Goal: Check status: Check status

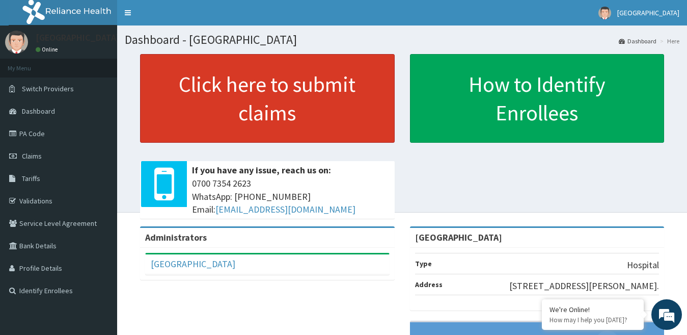
click at [237, 86] on link "Click here to submit claims" at bounding box center [267, 98] width 255 height 89
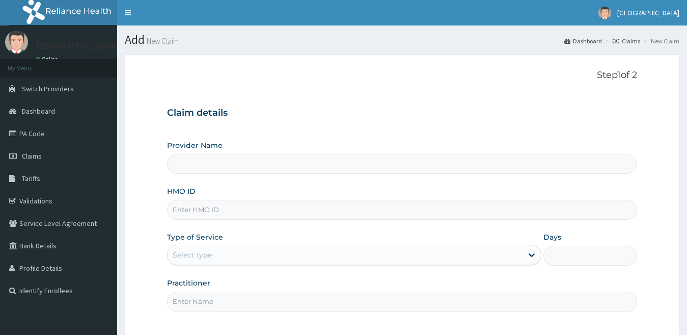
type input "[GEOGRAPHIC_DATA]"
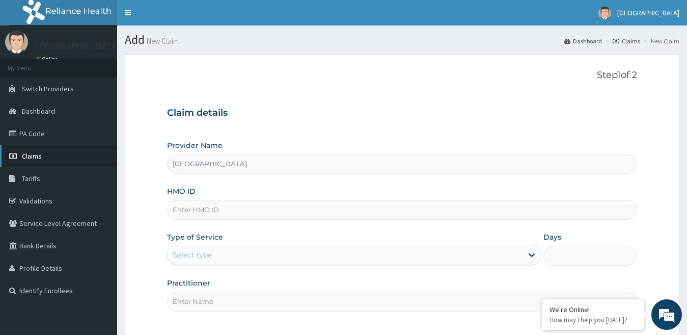
click at [65, 149] on link "Claims" at bounding box center [58, 156] width 117 height 22
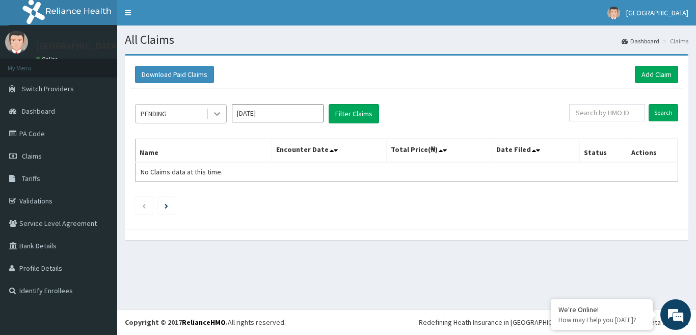
click at [222, 117] on icon at bounding box center [217, 114] width 10 height 10
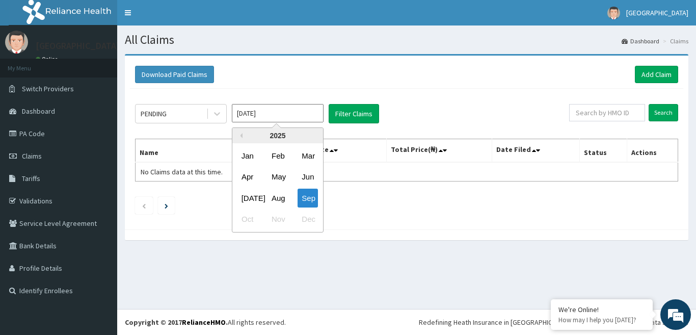
click at [278, 114] on input "[DATE]" at bounding box center [278, 113] width 92 height 18
click at [281, 202] on div "Aug" at bounding box center [278, 198] width 20 height 19
type input "[DATE]"
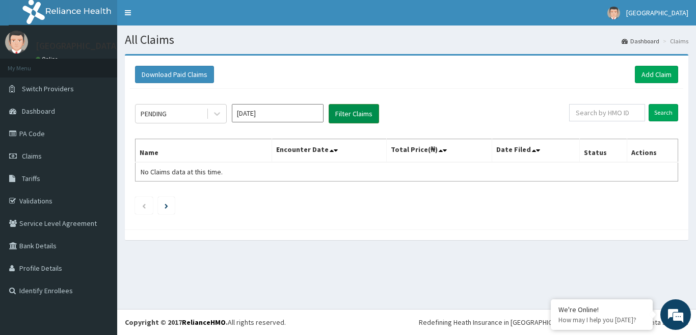
click at [348, 113] on button "Filter Claims" at bounding box center [354, 113] width 50 height 19
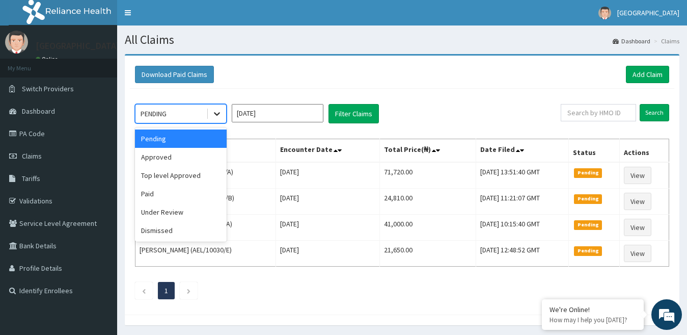
click at [217, 114] on icon at bounding box center [217, 114] width 10 height 10
click at [186, 156] on div "Approved" at bounding box center [181, 157] width 92 height 18
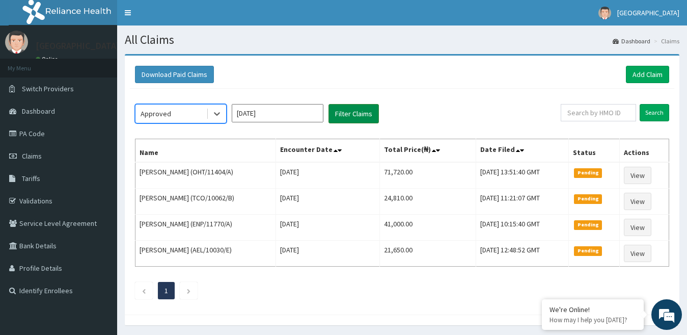
click at [343, 118] on button "Filter Claims" at bounding box center [354, 113] width 50 height 19
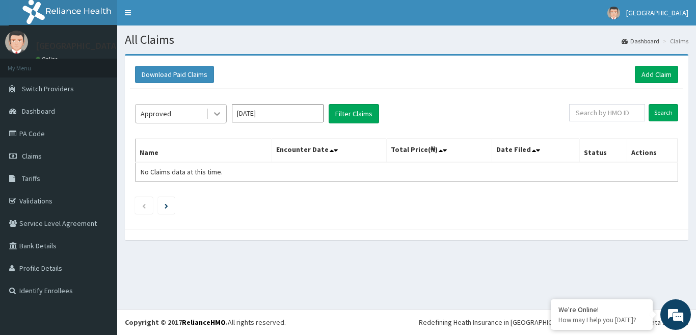
click at [215, 113] on icon at bounding box center [217, 115] width 6 height 4
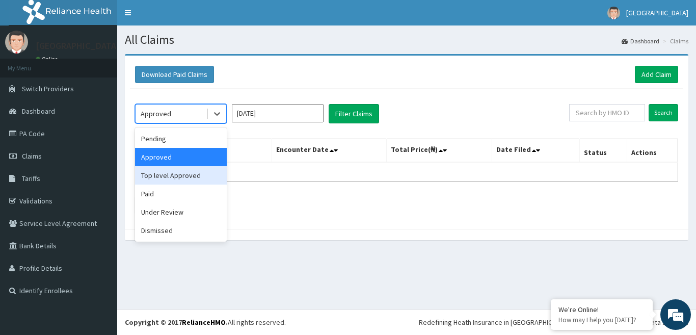
click at [190, 179] on div "Top level Approved" at bounding box center [181, 175] width 92 height 18
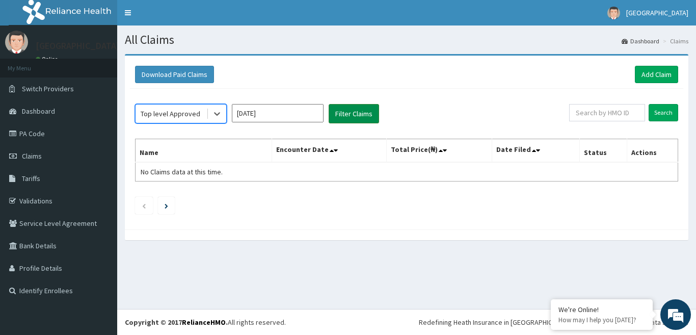
click at [348, 114] on button "Filter Claims" at bounding box center [354, 113] width 50 height 19
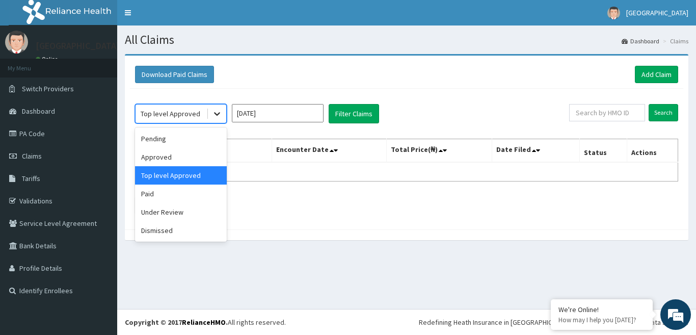
click at [210, 110] on div at bounding box center [217, 113] width 18 height 18
click at [187, 197] on div "Paid" at bounding box center [181, 193] width 92 height 18
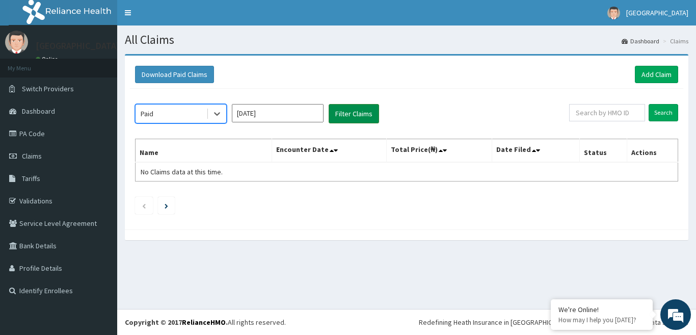
click at [356, 119] on button "Filter Claims" at bounding box center [354, 113] width 50 height 19
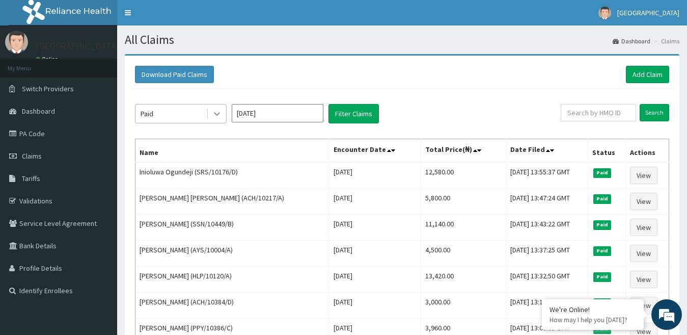
click at [217, 117] on icon at bounding box center [217, 114] width 10 height 10
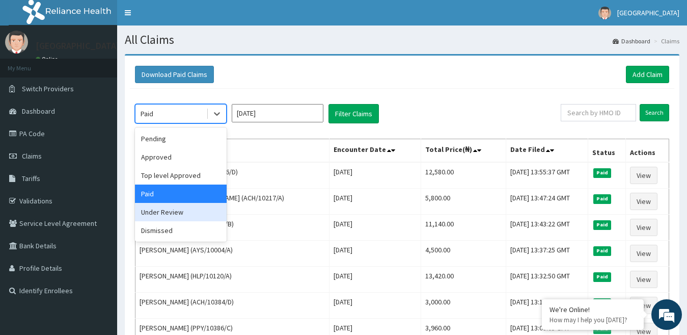
click at [176, 215] on div "Under Review" at bounding box center [181, 212] width 92 height 18
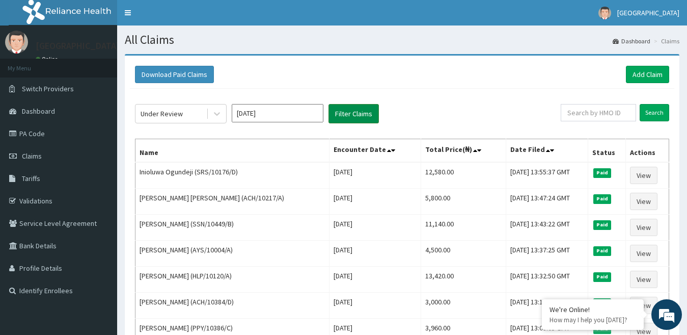
click at [357, 113] on button "Filter Claims" at bounding box center [354, 113] width 50 height 19
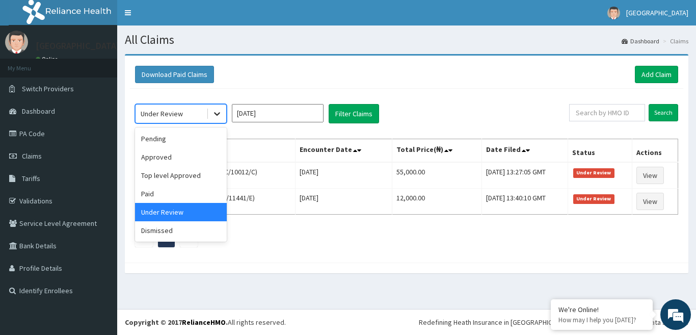
click at [217, 111] on icon at bounding box center [217, 114] width 10 height 10
click at [177, 234] on div "Dismissed" at bounding box center [181, 230] width 92 height 18
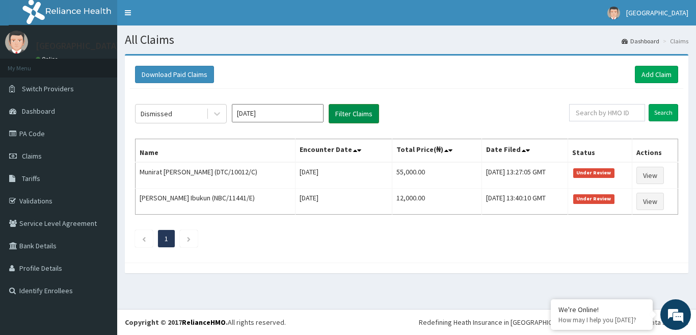
click at [343, 120] on button "Filter Claims" at bounding box center [354, 113] width 50 height 19
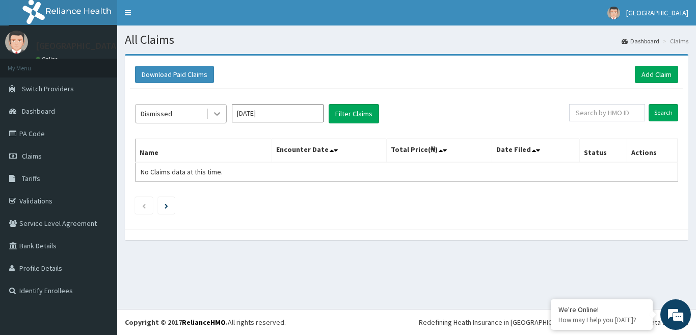
click at [211, 117] on div at bounding box center [217, 113] width 18 height 18
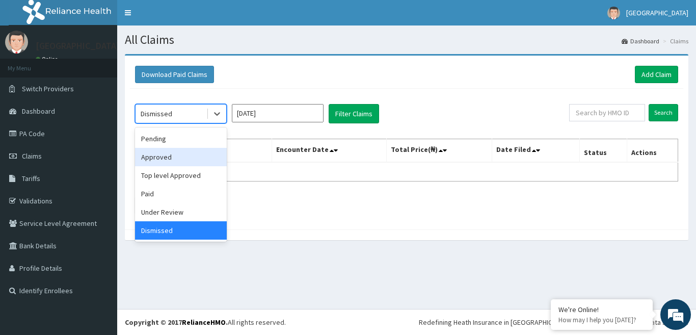
click at [180, 157] on div "Approved" at bounding box center [181, 157] width 92 height 18
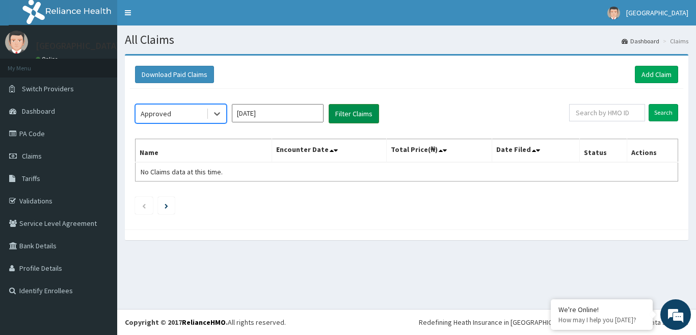
click at [357, 113] on button "Filter Claims" at bounding box center [354, 113] width 50 height 19
drag, startPoint x: 357, startPoint y: 113, endPoint x: 355, endPoint y: 119, distance: 6.4
click at [356, 118] on button "Filter Claims" at bounding box center [354, 113] width 50 height 19
click at [345, 115] on button "Filter Claims" at bounding box center [354, 113] width 50 height 19
click at [343, 115] on button "Filter Claims" at bounding box center [354, 113] width 50 height 19
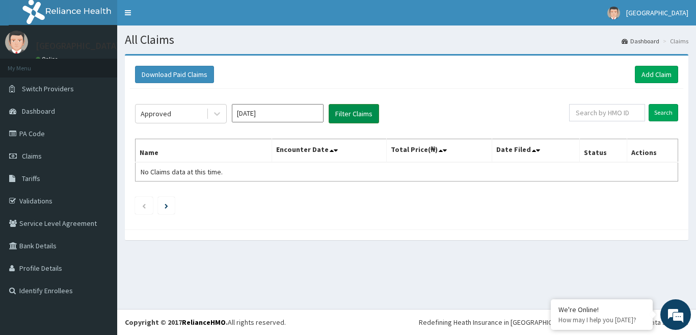
click at [337, 116] on button "Filter Claims" at bounding box center [354, 113] width 50 height 19
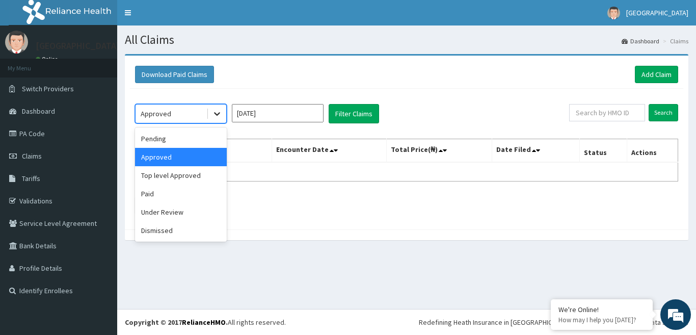
click at [215, 111] on icon at bounding box center [217, 114] width 10 height 10
click at [178, 174] on div "Top level Approved" at bounding box center [181, 175] width 92 height 18
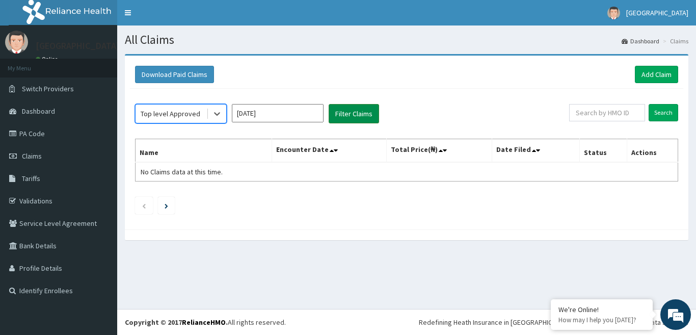
click at [339, 115] on button "Filter Claims" at bounding box center [354, 113] width 50 height 19
click at [342, 115] on button "Filter Claims" at bounding box center [354, 113] width 50 height 19
